Goal: Task Accomplishment & Management: Use online tool/utility

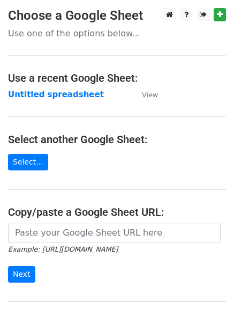
click at [80, 93] on strong "Untitled spreadsheet" at bounding box center [56, 95] width 96 height 10
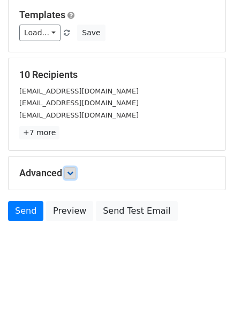
click at [73, 173] on icon at bounding box center [70, 173] width 6 height 6
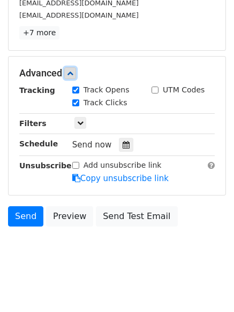
scroll to position [206, 0]
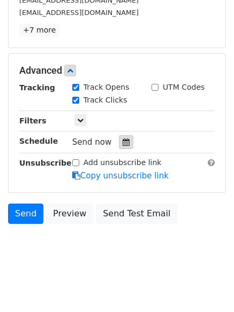
click at [122, 144] on icon at bounding box center [125, 141] width 7 height 7
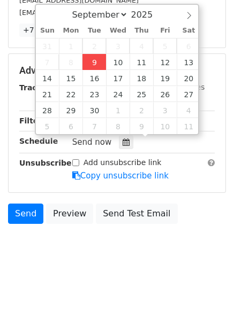
type input "2025-09-09 14:13"
type input "02"
type input "13"
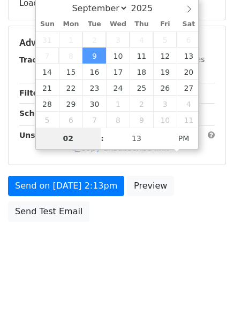
type input "4"
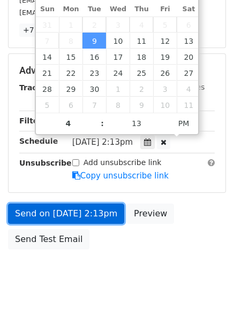
type input "2025-09-09 16:13"
click at [86, 211] on link "Send on Sep 9 at 2:13pm" at bounding box center [66, 214] width 116 height 20
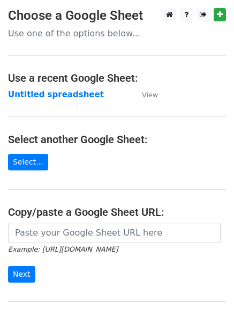
click at [83, 93] on strong "Untitled spreadsheet" at bounding box center [56, 95] width 96 height 10
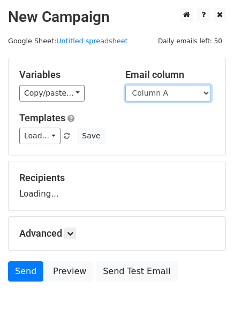
click at [188, 87] on select "Column A Column B Column C Column D" at bounding box center [168, 93] width 86 height 17
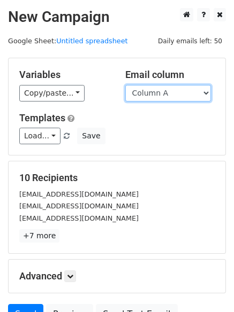
select select "Column B"
click at [125, 85] on select "Column A Column B Column C Column D" at bounding box center [168, 93] width 86 height 17
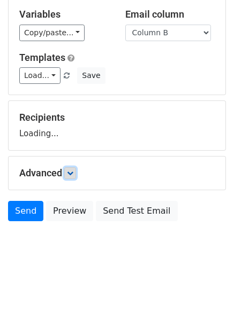
click at [73, 174] on icon at bounding box center [70, 173] width 6 height 6
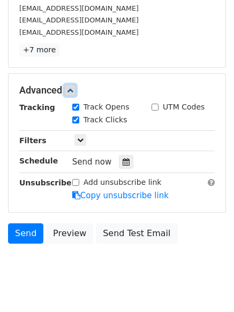
scroll to position [192, 0]
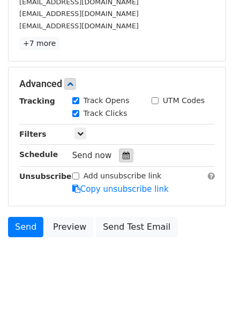
click at [122, 157] on icon at bounding box center [125, 155] width 7 height 7
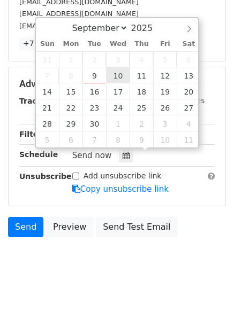
type input "2025-09-10 12:00"
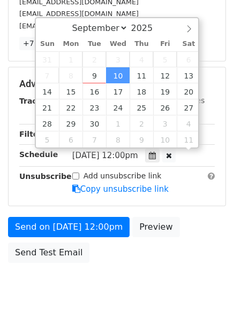
scroll to position [1, 0]
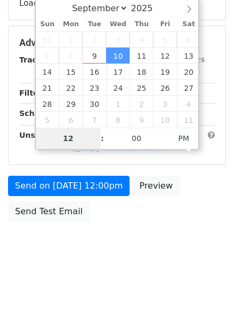
type input "5"
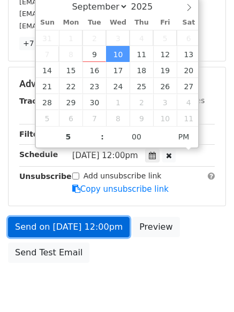
type input "2025-09-10 17:00"
click at [96, 229] on link "Send on Sep 10 at 12:00pm" at bounding box center [68, 227] width 121 height 20
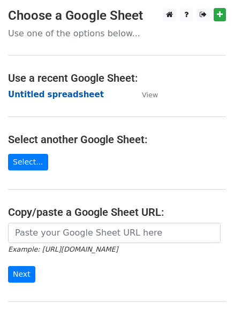
click at [63, 90] on strong "Untitled spreadsheet" at bounding box center [56, 95] width 96 height 10
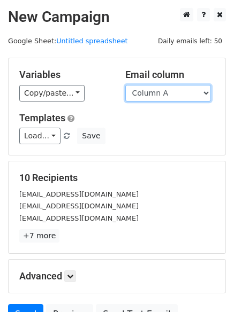
click at [190, 95] on select "Column A Column B Column C Column D" at bounding box center [168, 93] width 86 height 17
select select "Column C"
click at [125, 85] on select "Column A Column B Column C Column D" at bounding box center [168, 93] width 86 height 17
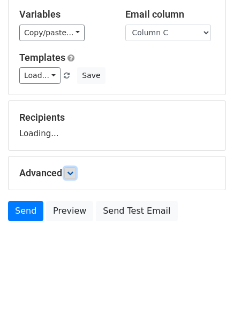
click at [68, 172] on link at bounding box center [70, 173] width 12 height 12
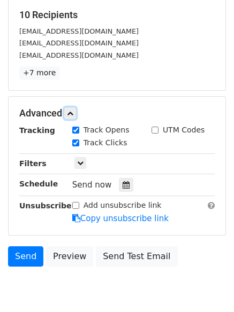
scroll to position [165, 0]
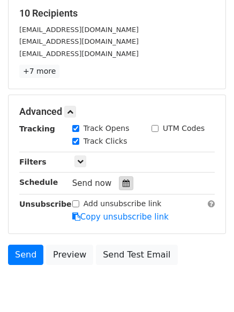
click at [119, 182] on div at bounding box center [126, 183] width 14 height 14
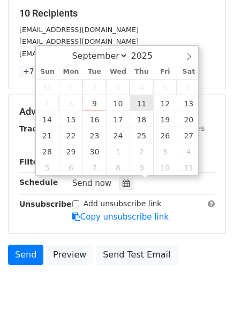
type input "2025-09-11 12:00"
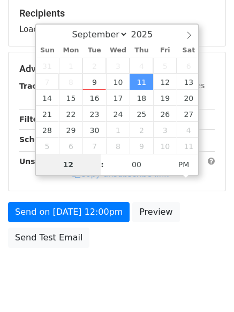
type input "6"
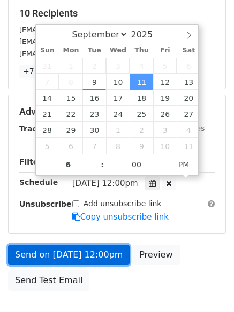
type input "2025-09-11 18:00"
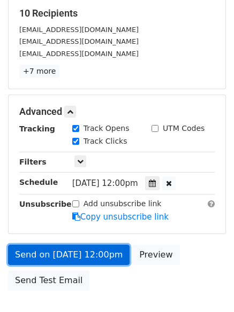
click at [98, 247] on link "Send on Sep 11 at 12:00pm" at bounding box center [68, 255] width 121 height 20
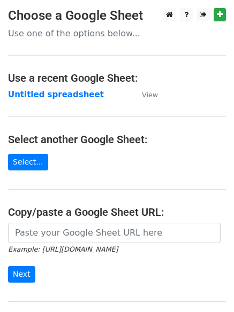
click at [46, 96] on strong "Untitled spreadsheet" at bounding box center [56, 95] width 96 height 10
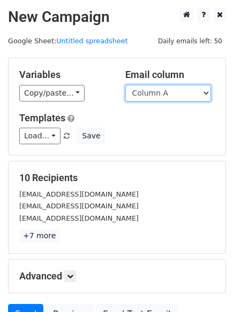
click at [180, 95] on select "Column A Column B Column C Column D" at bounding box center [168, 93] width 86 height 17
select select "Column D"
click at [125, 85] on select "Column A Column B Column C Column D" at bounding box center [168, 93] width 86 height 17
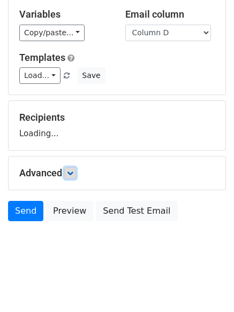
click at [76, 170] on link at bounding box center [70, 173] width 12 height 12
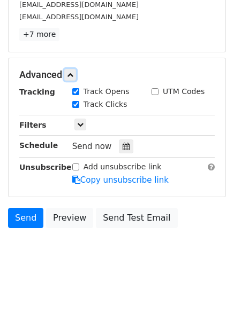
scroll to position [203, 0]
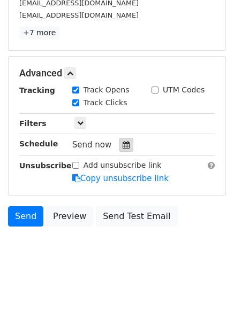
click at [123, 144] on icon at bounding box center [125, 144] width 7 height 7
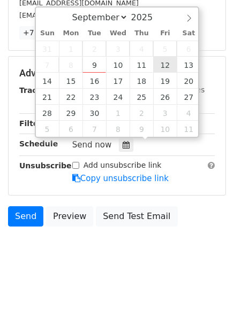
type input "2025-09-12 12:00"
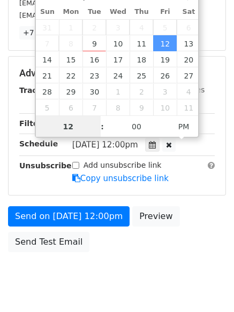
scroll to position [1, 0]
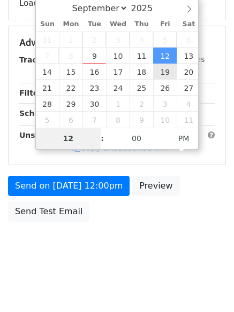
type input "7"
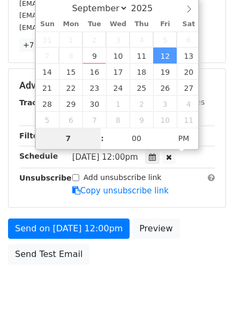
scroll to position [203, 0]
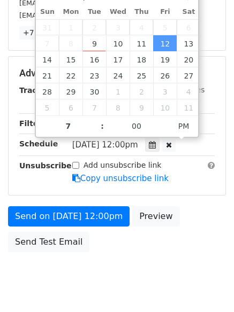
type input "2025-09-12 19:00"
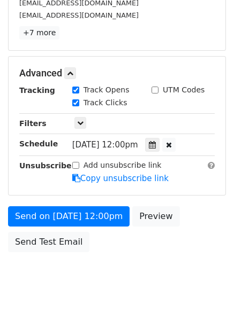
click at [114, 259] on body "New Campaign Daily emails left: 50 Google Sheet: Untitled spreadsheet Variables…" at bounding box center [117, 53] width 234 height 496
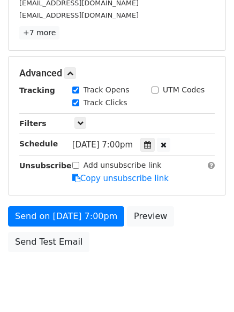
scroll to position [191, 0]
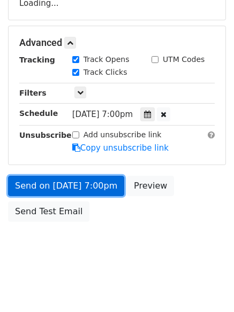
click at [91, 184] on link "Send on Sep 12 at 7:00pm" at bounding box center [66, 186] width 116 height 20
